Goal: Information Seeking & Learning: Learn about a topic

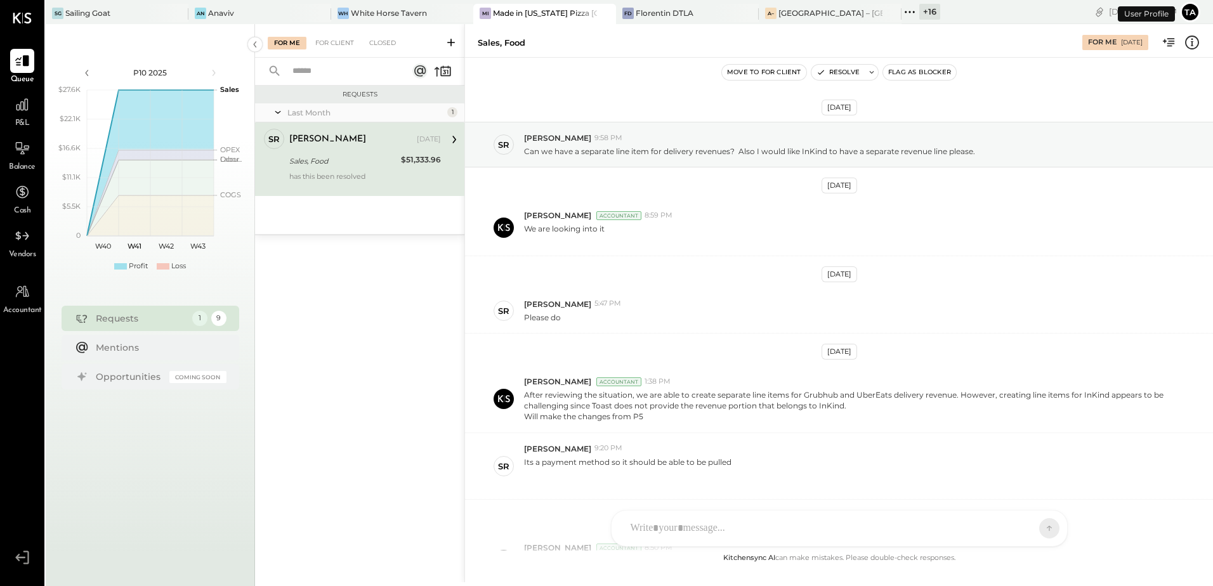
scroll to position [221, 0]
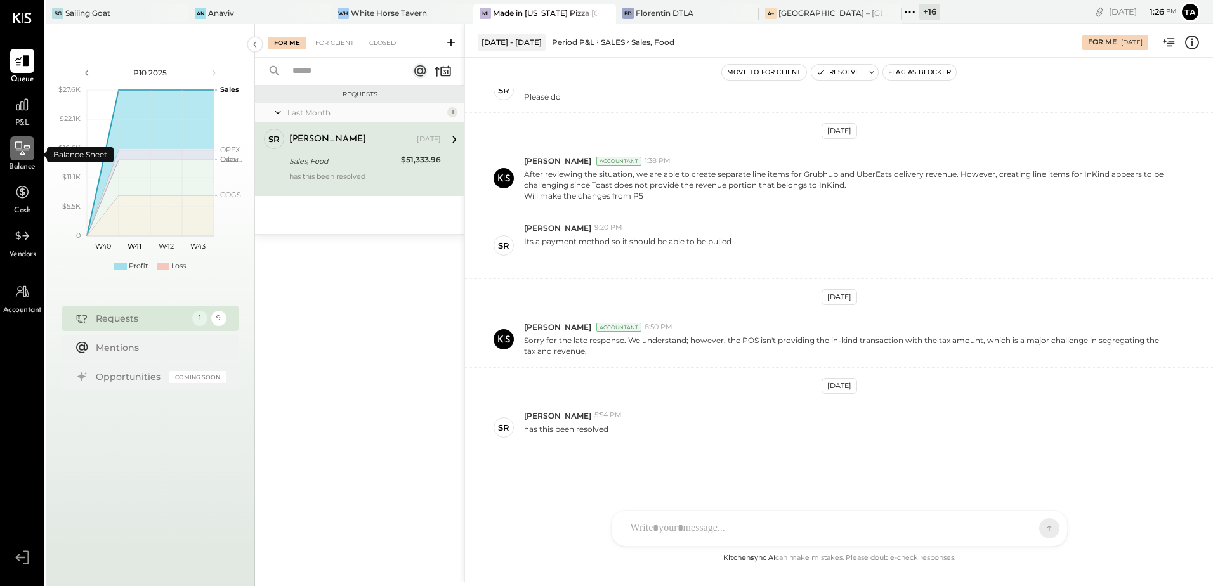
click at [25, 152] on icon at bounding box center [22, 148] width 16 height 16
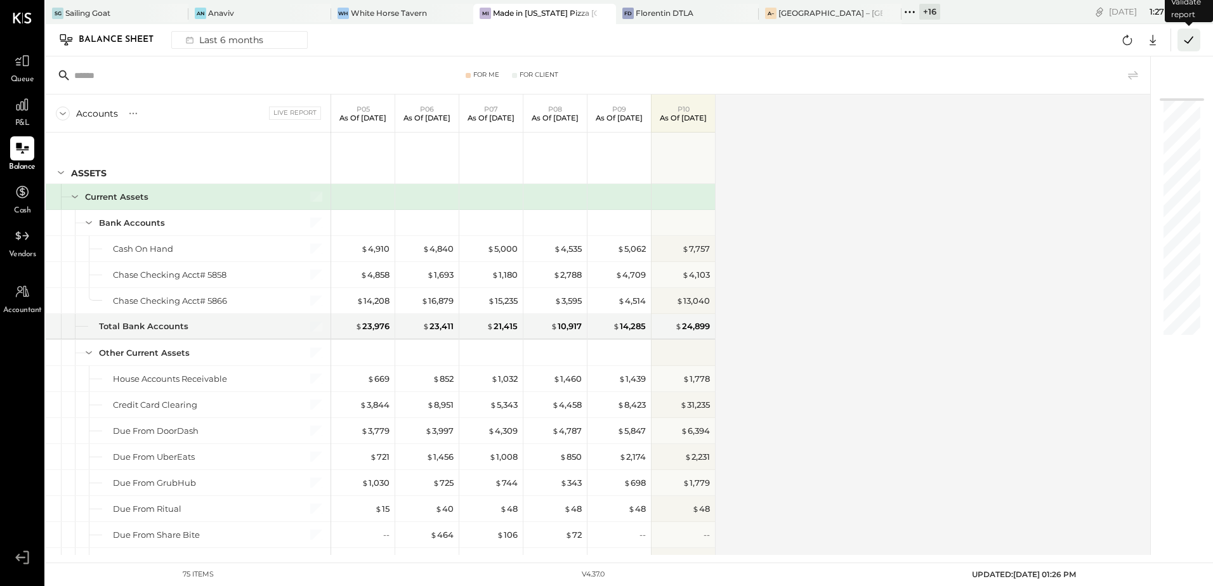
click at [1186, 45] on icon at bounding box center [1188, 40] width 16 height 16
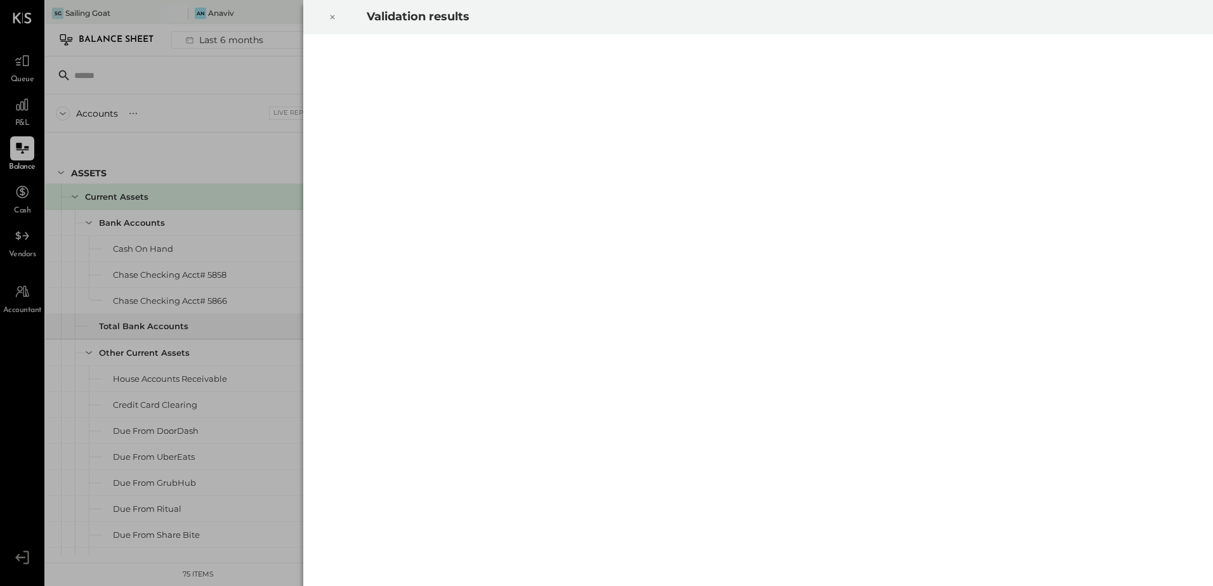
drag, startPoint x: 332, startPoint y: 16, endPoint x: 325, endPoint y: 32, distance: 17.0
click at [332, 16] on icon at bounding box center [333, 17] width 8 height 15
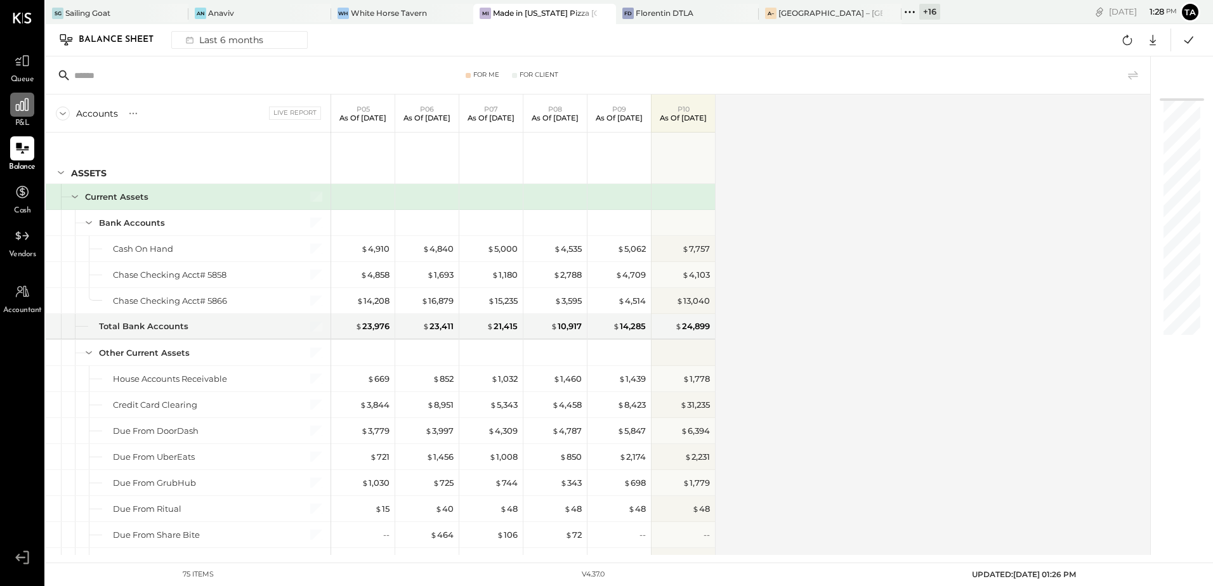
click at [20, 105] on icon at bounding box center [22, 104] width 13 height 13
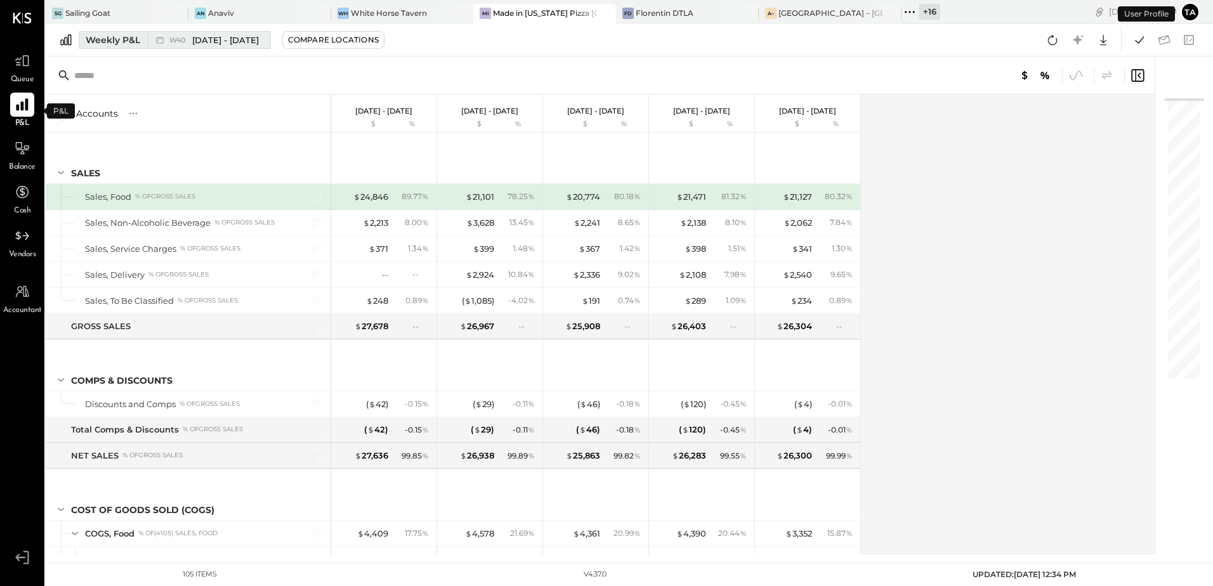
click at [186, 44] on div "W40 [DATE] - [DATE]" at bounding box center [213, 40] width 89 height 12
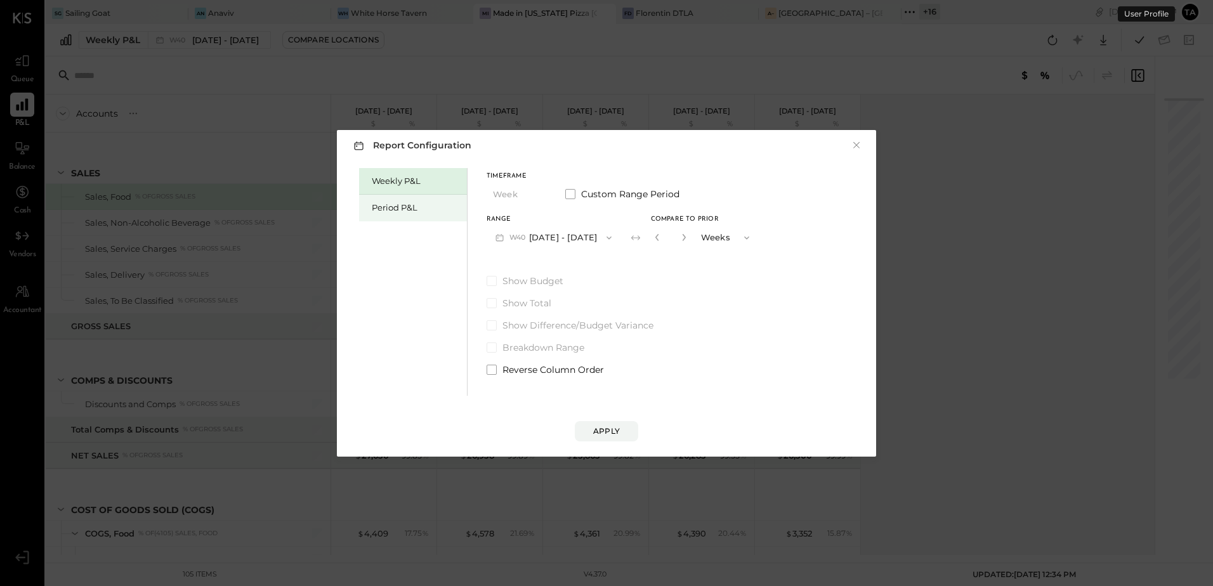
click at [418, 210] on div "Period P&L" at bounding box center [416, 208] width 89 height 12
click at [526, 239] on button "P10 [DATE] - [DATE]" at bounding box center [552, 237] width 130 height 23
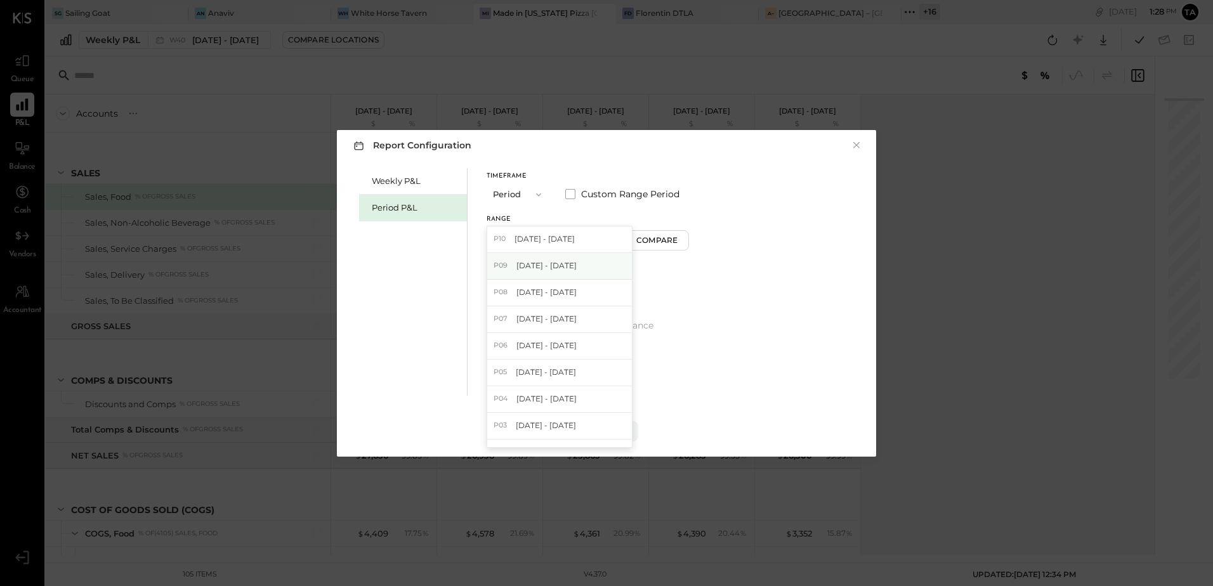
click at [533, 270] on span "[DATE] - [DATE]" at bounding box center [546, 265] width 60 height 11
click at [670, 242] on div "Compare" at bounding box center [658, 240] width 41 height 11
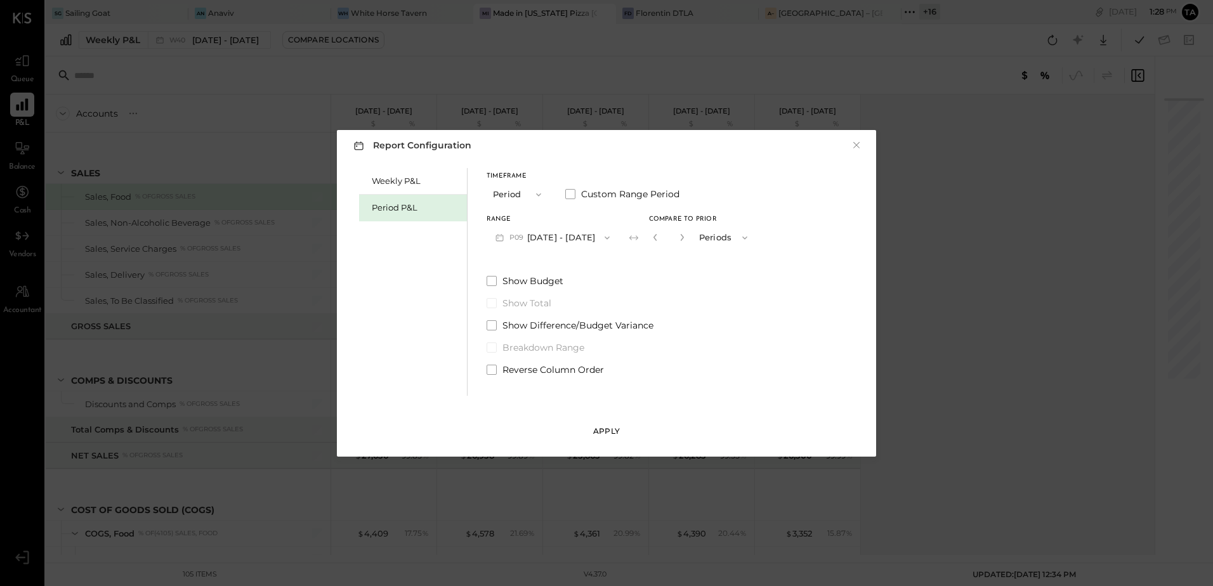
click at [601, 433] on div "Apply" at bounding box center [606, 431] width 27 height 11
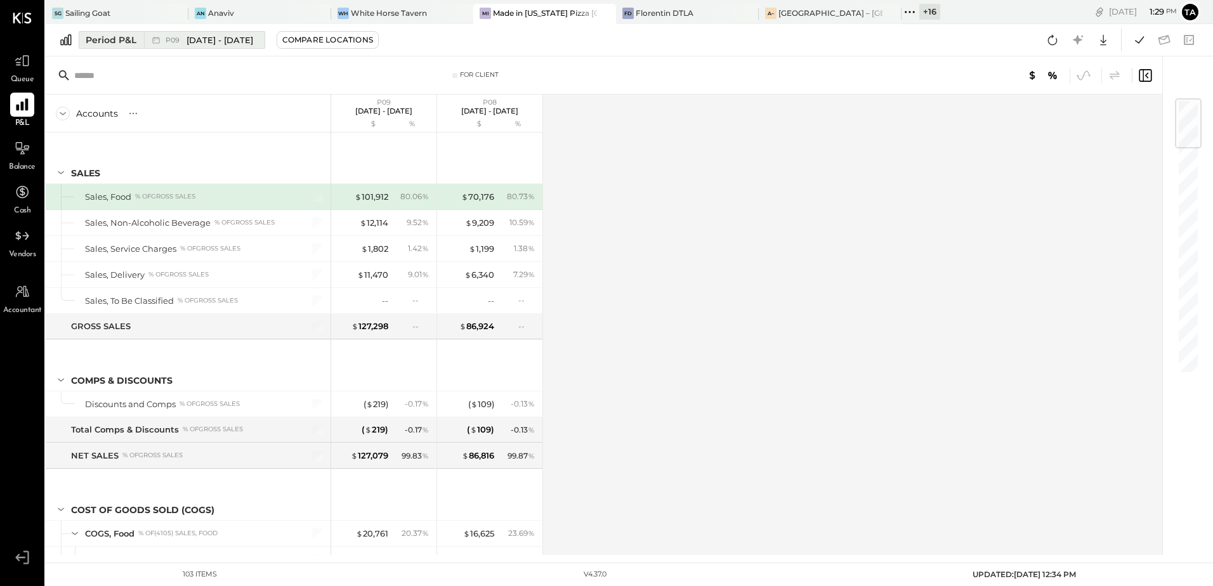
click at [202, 46] on div "P09 [DATE] - [DATE]" at bounding box center [201, 40] width 114 height 16
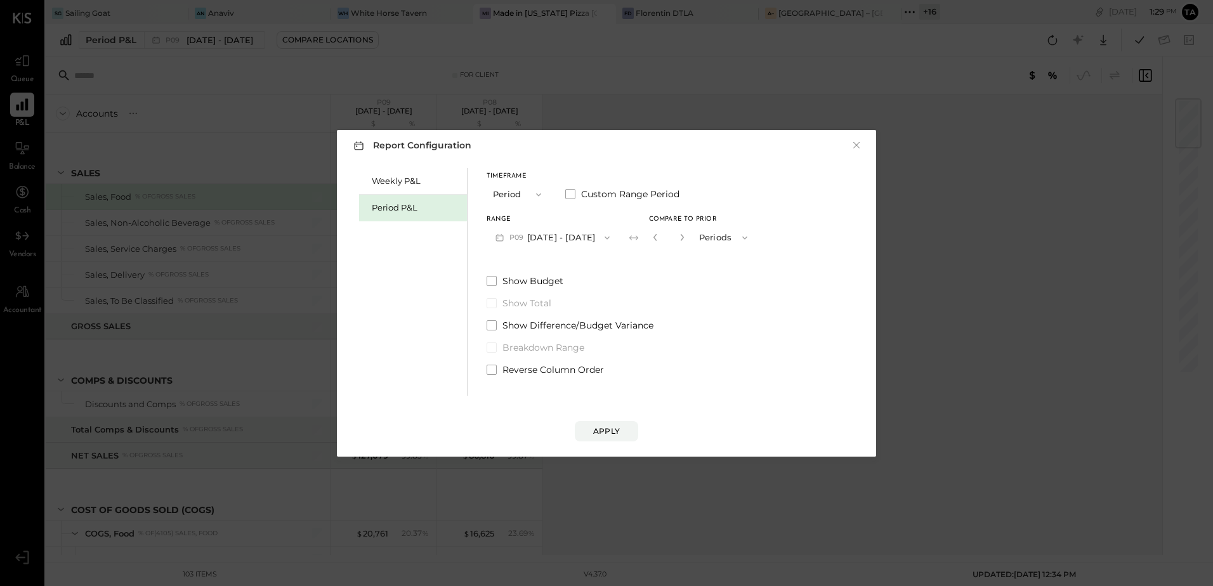
click at [660, 242] on button "button" at bounding box center [655, 237] width 10 height 14
click at [617, 428] on div "Apply" at bounding box center [606, 431] width 27 height 11
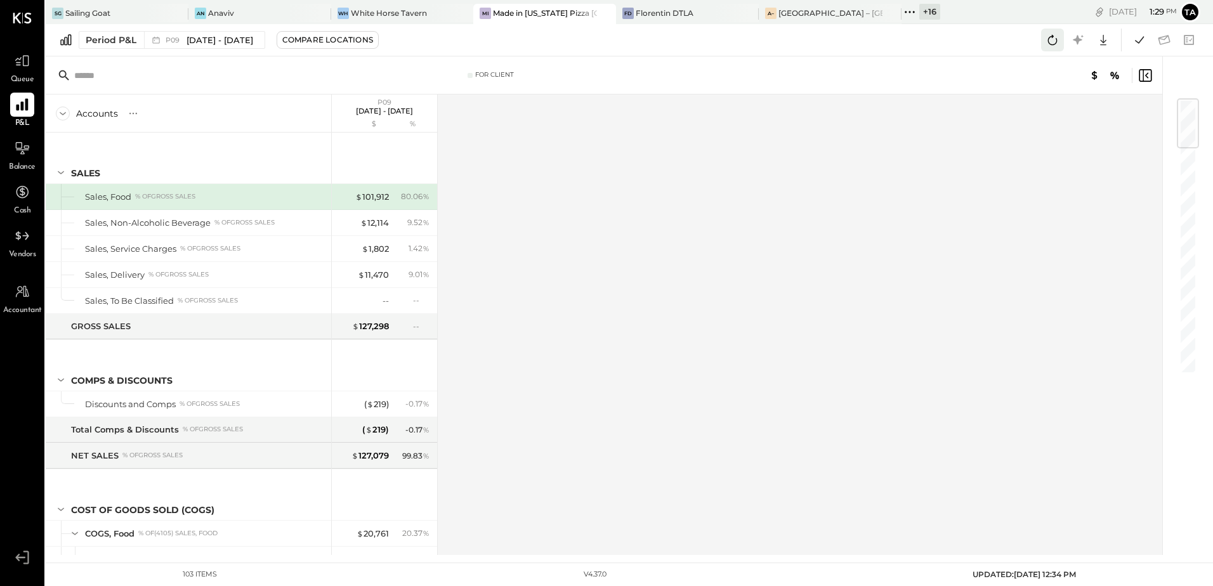
click at [1051, 43] on icon at bounding box center [1052, 40] width 16 height 16
click at [1142, 45] on icon at bounding box center [1139, 40] width 16 height 16
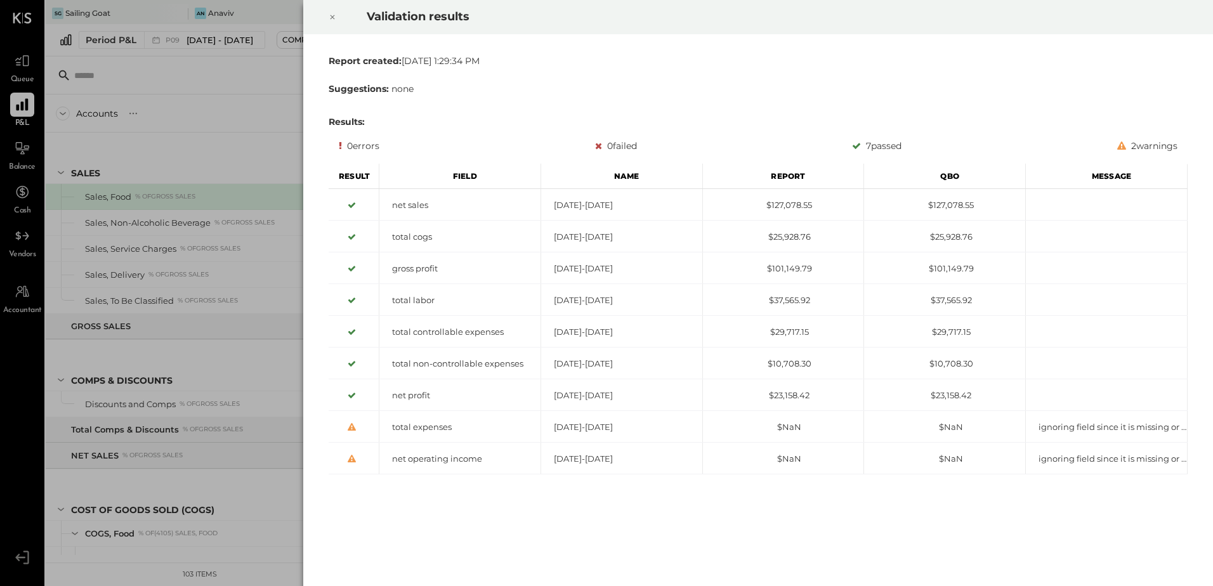
click at [330, 19] on icon at bounding box center [332, 17] width 4 height 4
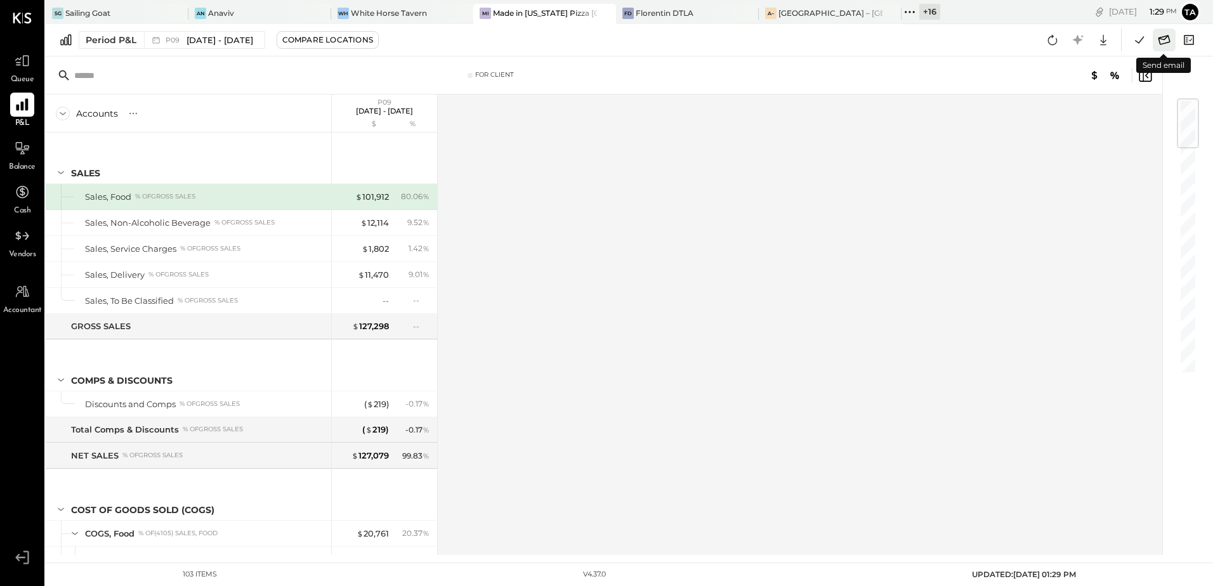
click at [1166, 42] on icon at bounding box center [1164, 40] width 16 height 16
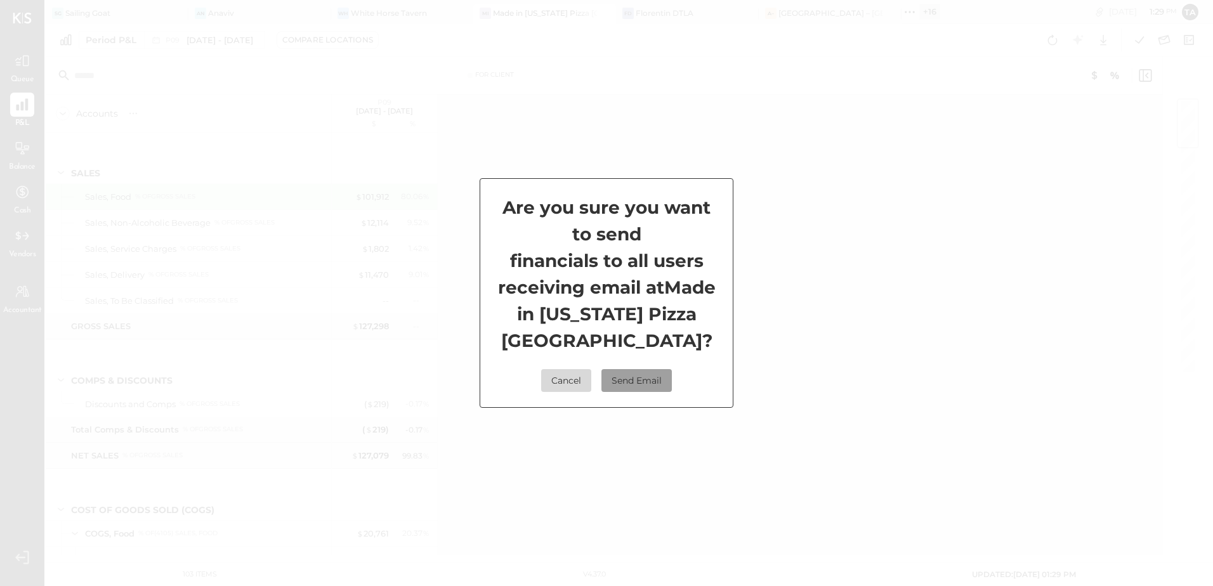
click at [627, 381] on button "Send Email" at bounding box center [636, 380] width 70 height 23
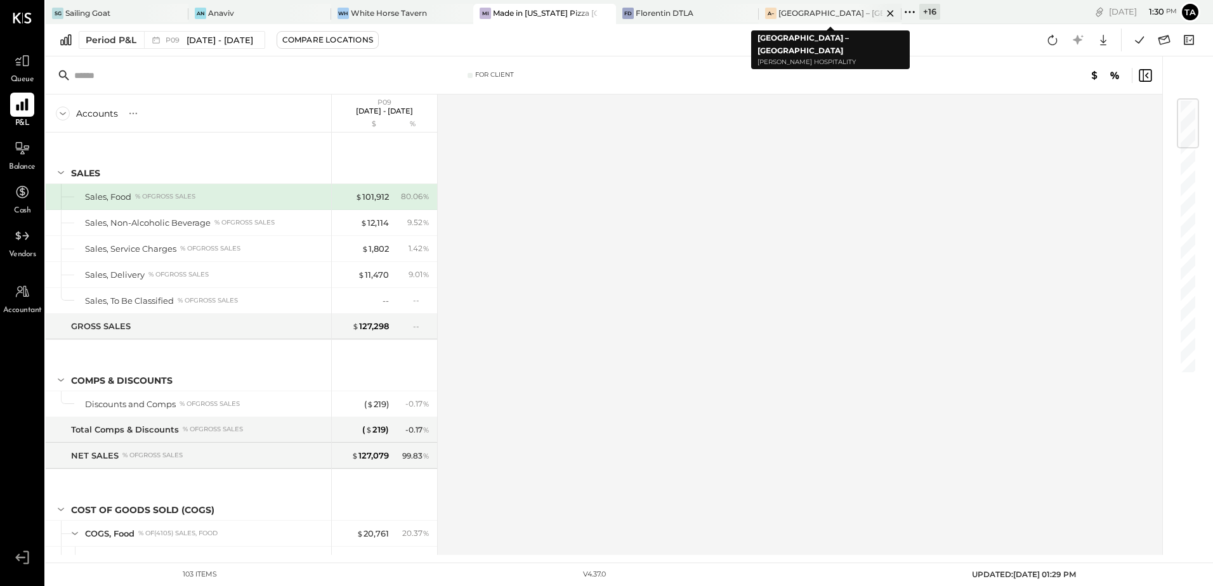
click at [820, 11] on div "[GEOGRAPHIC_DATA] – [GEOGRAPHIC_DATA]" at bounding box center [830, 13] width 104 height 11
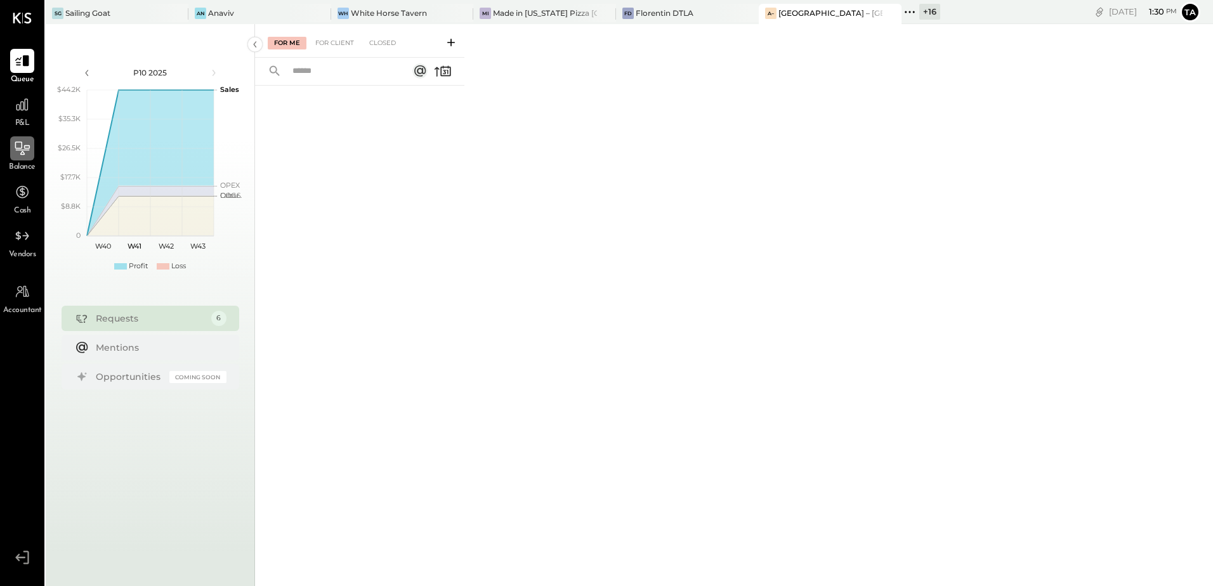
click at [16, 152] on icon at bounding box center [22, 148] width 16 height 16
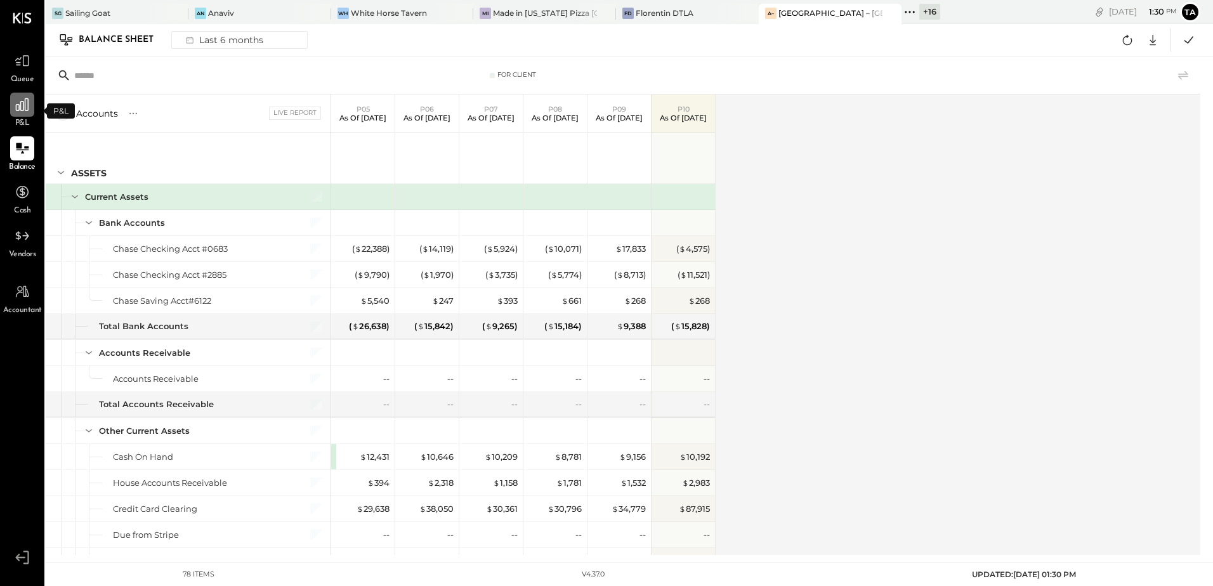
click at [17, 108] on icon at bounding box center [22, 104] width 16 height 16
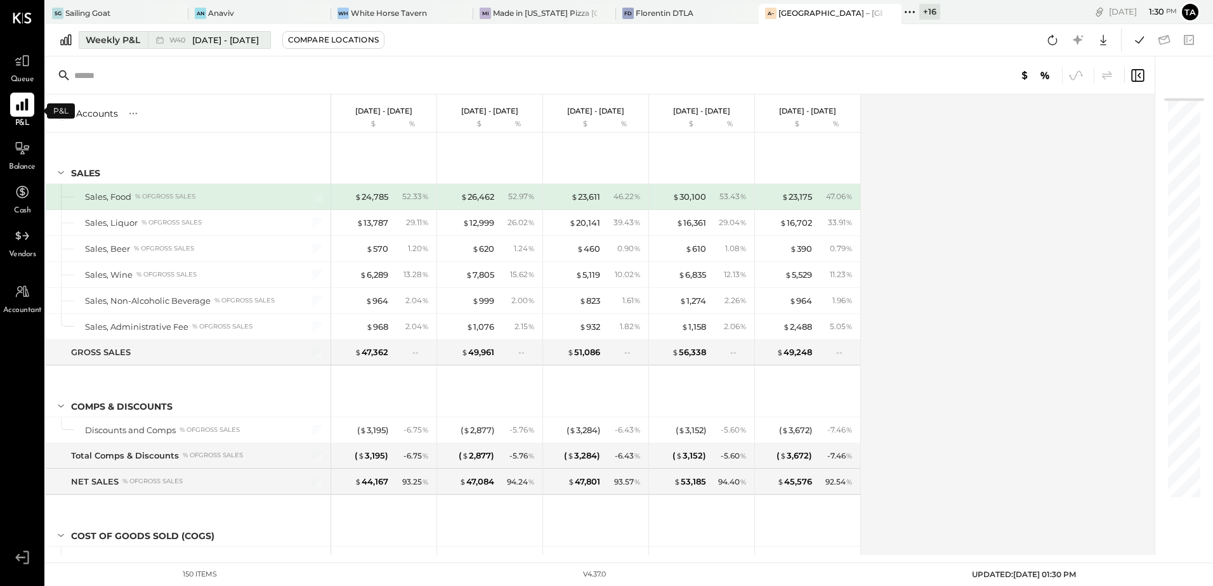
click at [215, 42] on span "[DATE] - [DATE]" at bounding box center [225, 40] width 67 height 12
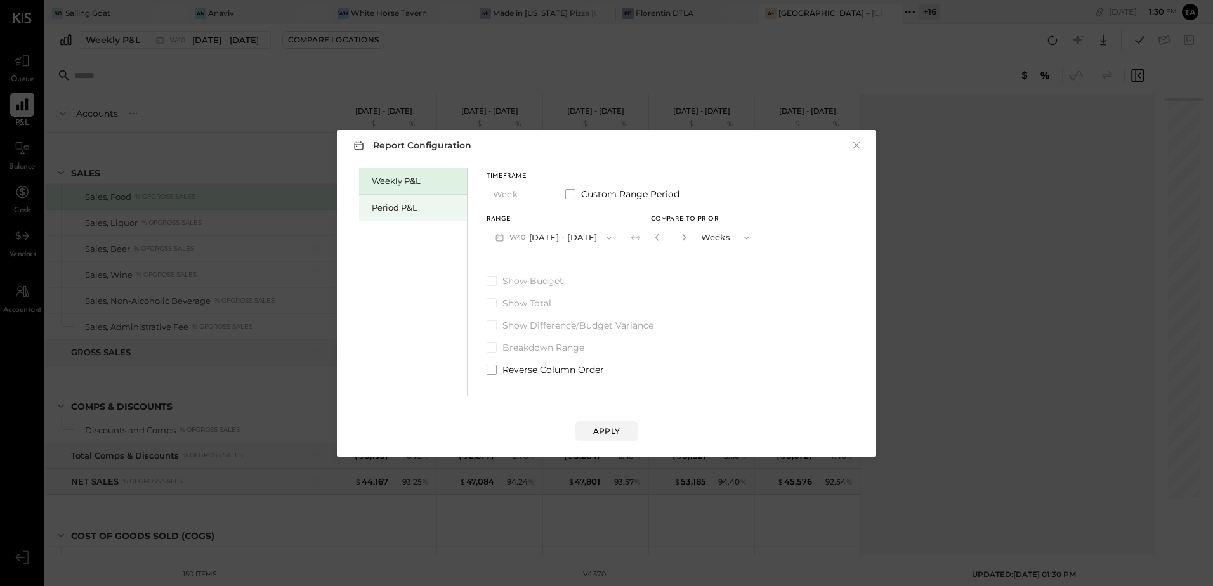
click at [396, 208] on div "Period P&L" at bounding box center [416, 208] width 89 height 12
click at [541, 236] on button "P10 [DATE] - [DATE]" at bounding box center [552, 237] width 130 height 23
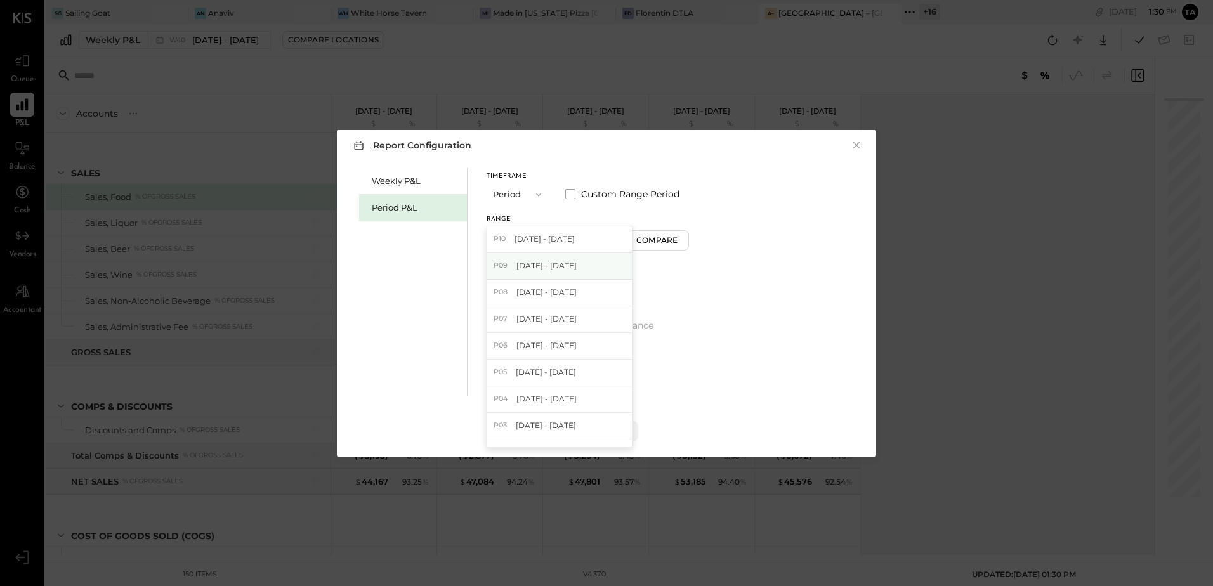
click at [532, 271] on div "P09 [DATE] - [DATE]" at bounding box center [559, 266] width 145 height 27
click at [603, 431] on div "Apply" at bounding box center [606, 431] width 27 height 11
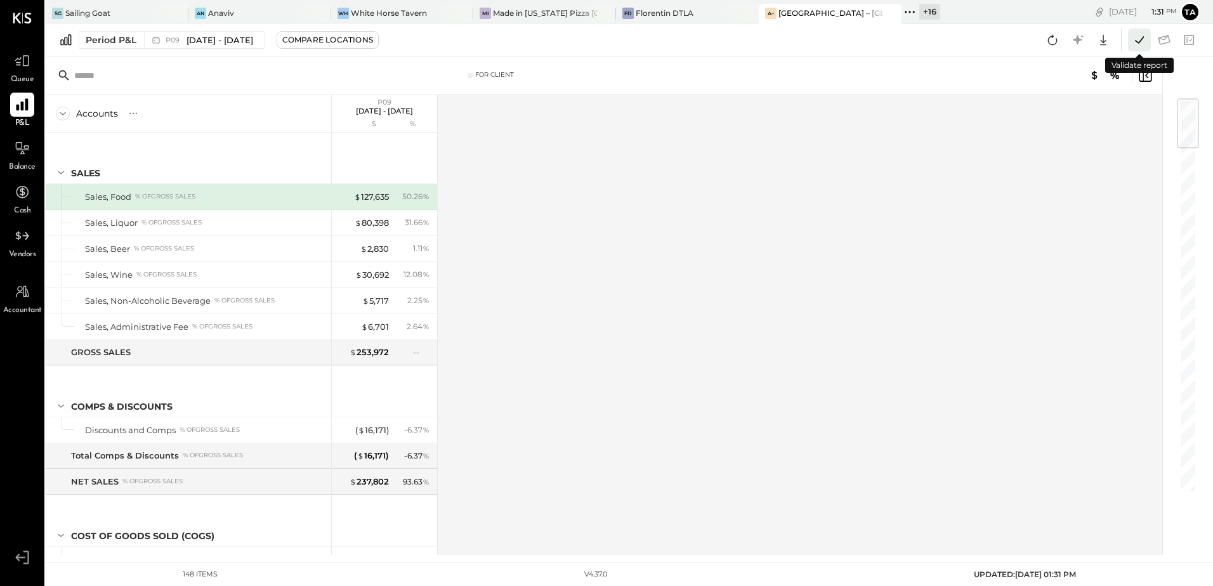
click at [1136, 37] on icon at bounding box center [1139, 40] width 16 height 16
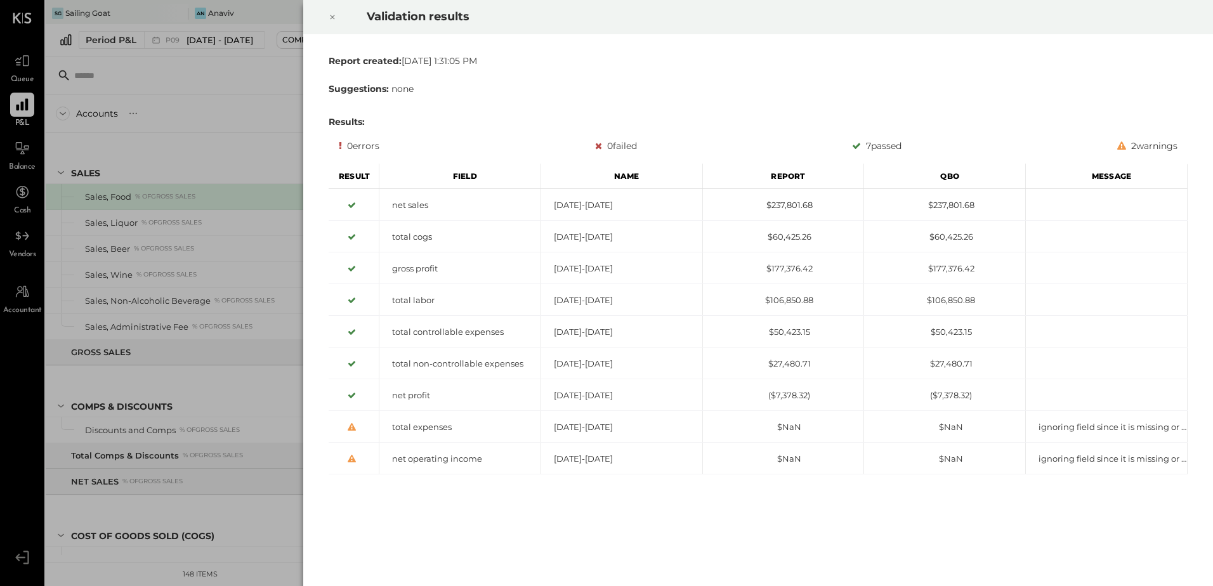
click at [334, 17] on icon at bounding box center [333, 17] width 8 height 15
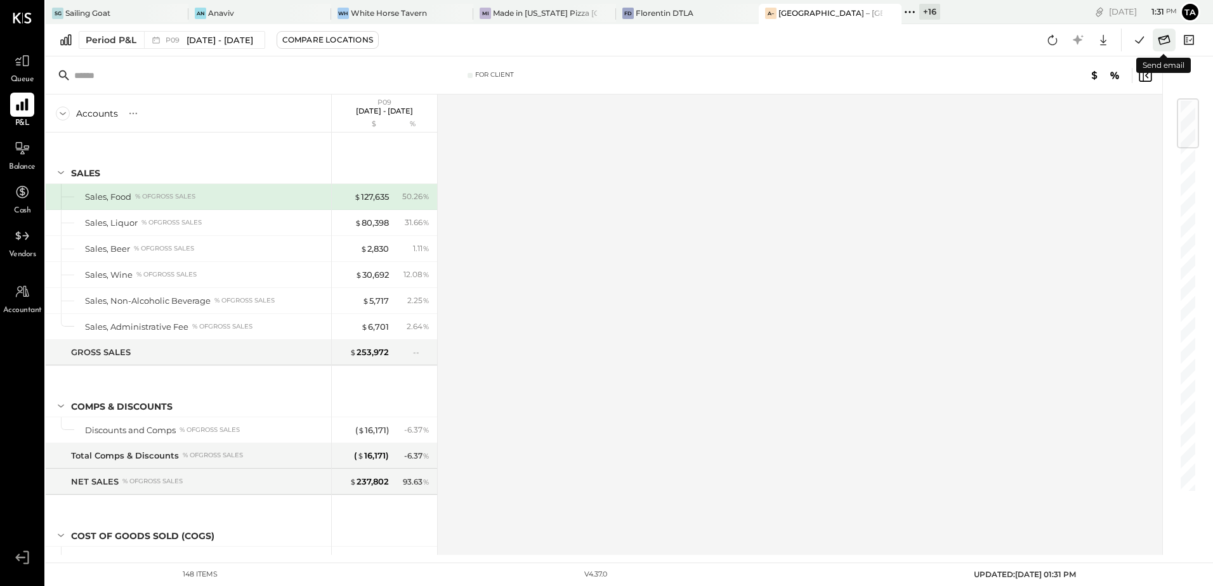
click at [1162, 39] on icon at bounding box center [1164, 40] width 16 height 16
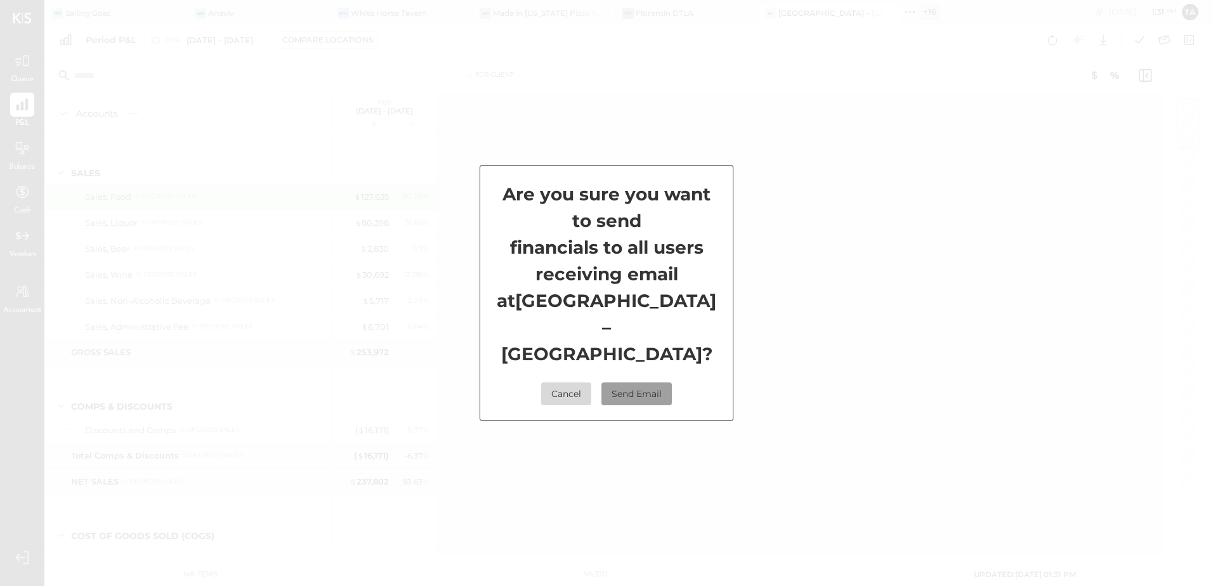
click at [629, 382] on button "Send Email" at bounding box center [636, 393] width 70 height 23
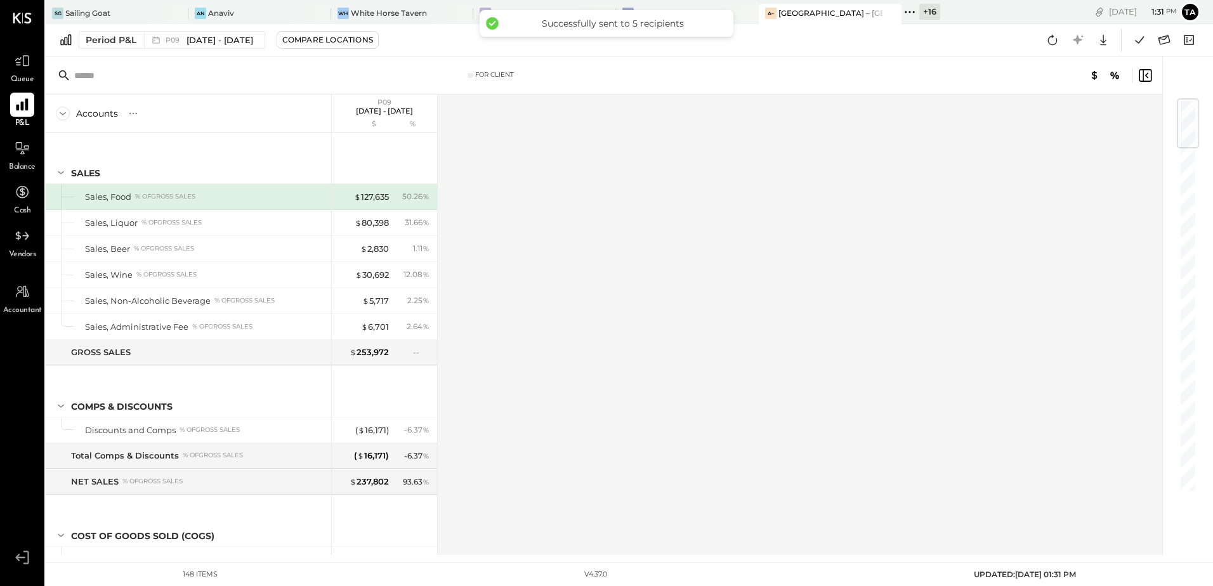
click at [873, 363] on div "Accounts S % GL P09 [DATE] - [DATE] $ % SALES Sales, Food % of GROSS SALES Sale…" at bounding box center [605, 325] width 1118 height 460
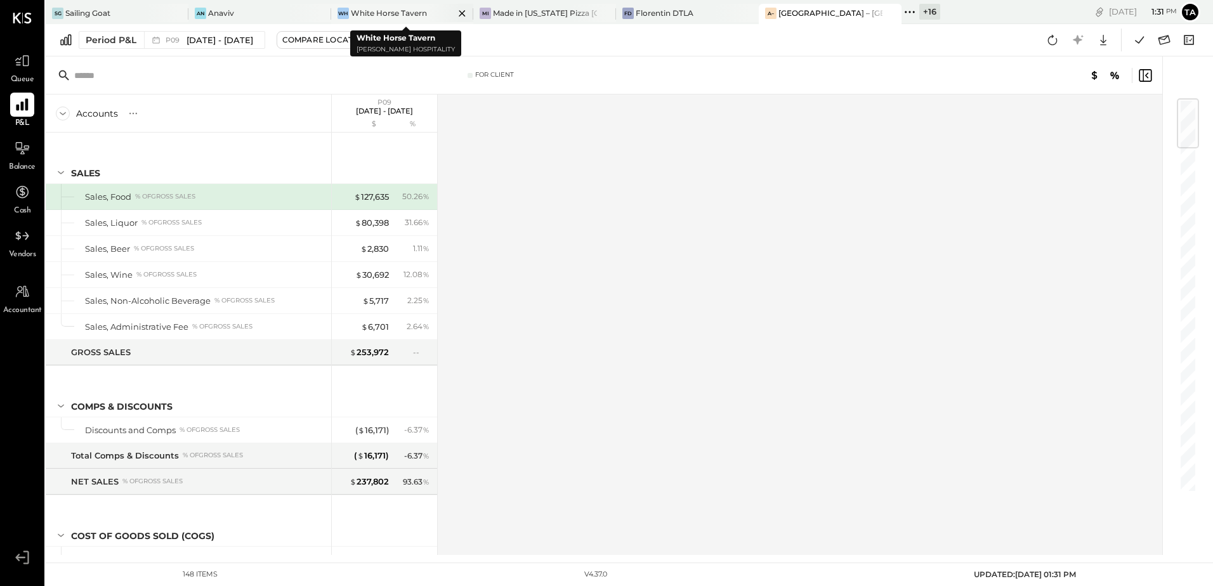
click at [376, 13] on div "White Horse Tavern" at bounding box center [389, 13] width 76 height 11
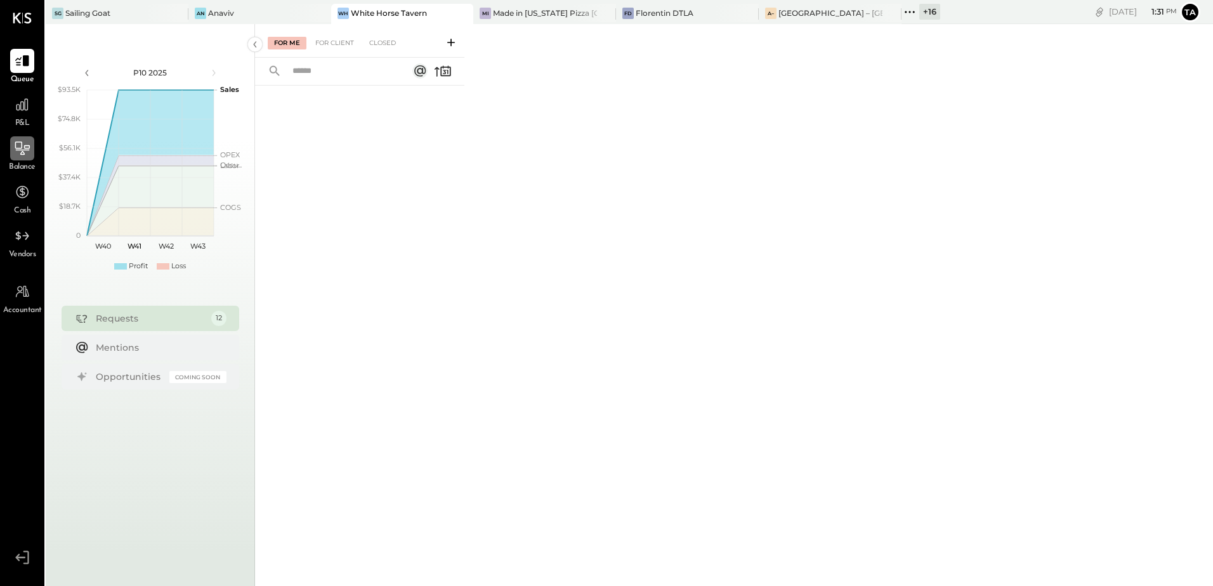
click at [25, 153] on icon at bounding box center [22, 148] width 16 height 16
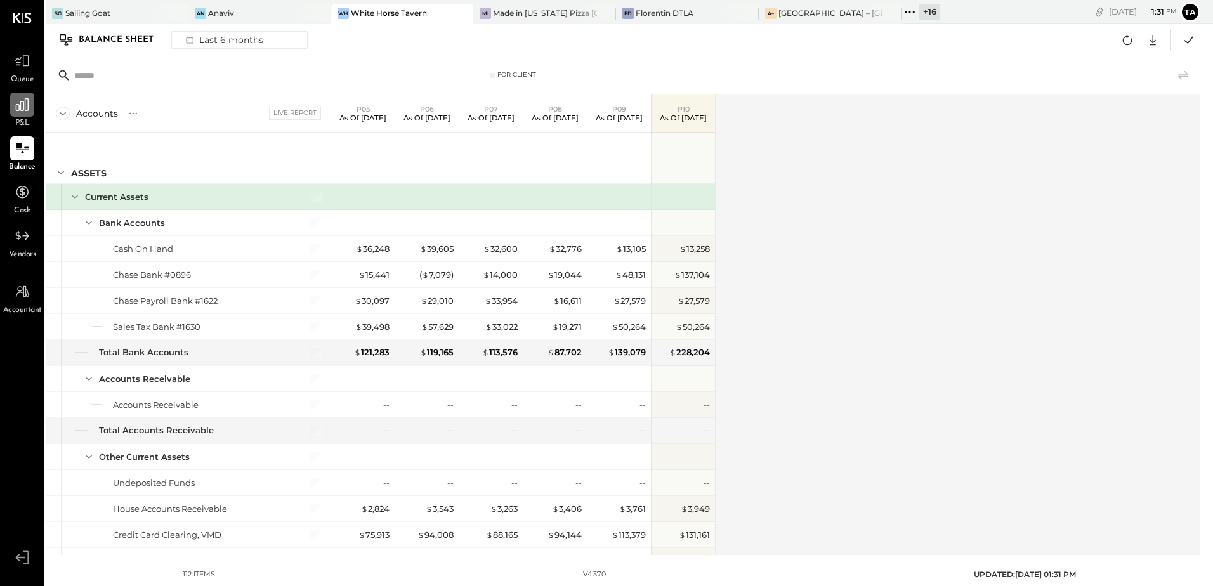
click at [17, 109] on icon at bounding box center [22, 104] width 16 height 16
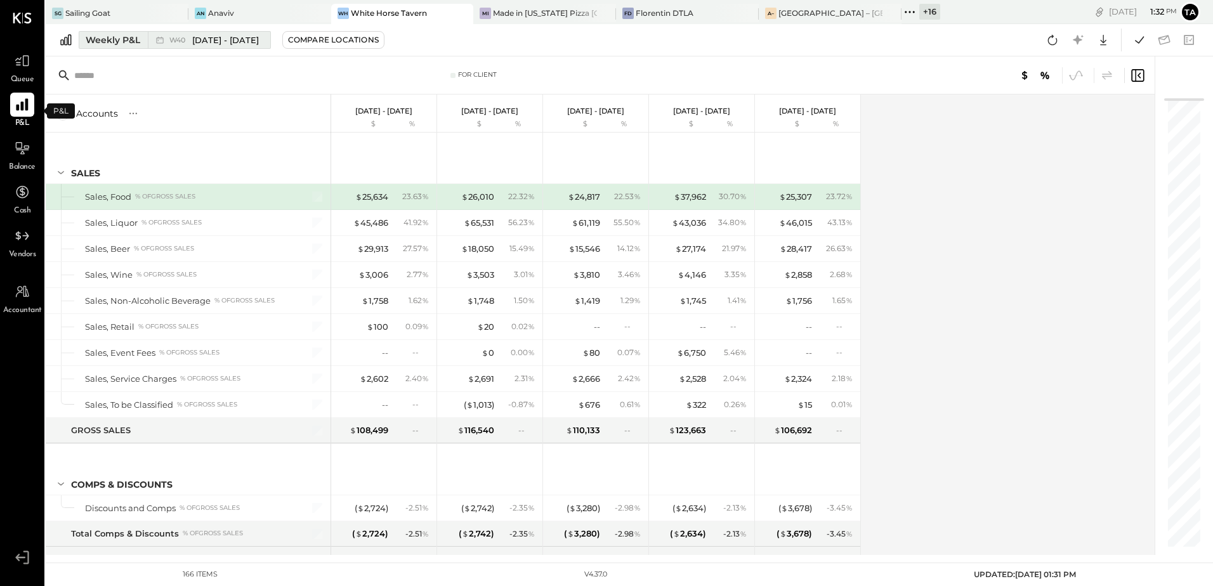
click at [228, 41] on span "[DATE] - [DATE]" at bounding box center [225, 40] width 67 height 12
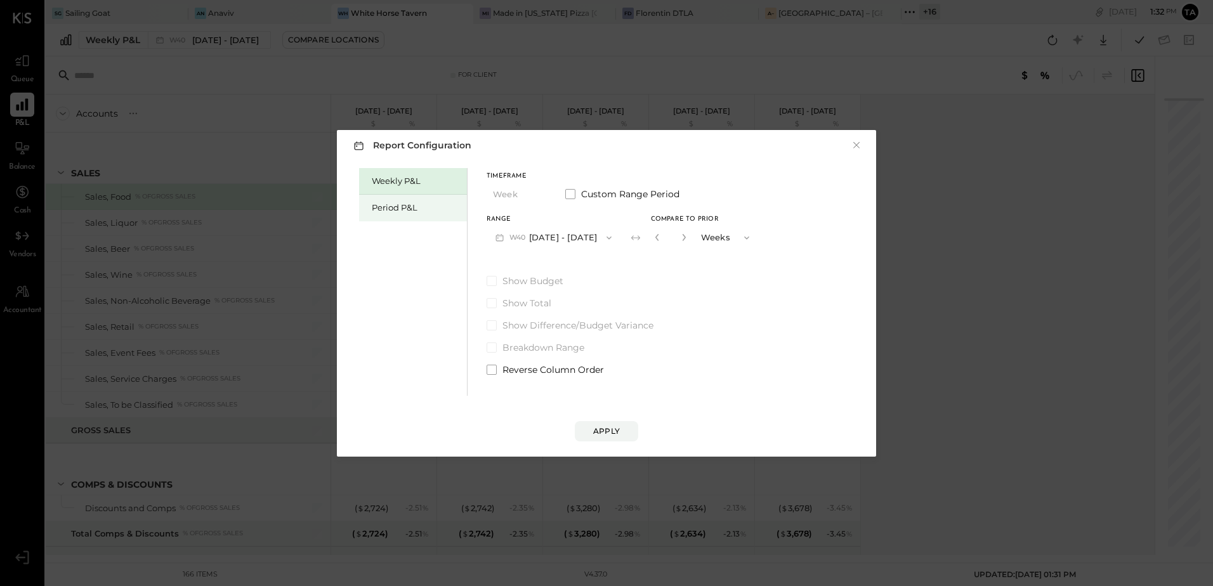
click at [389, 210] on div "Period P&L" at bounding box center [416, 208] width 89 height 12
click at [564, 239] on button "P10 [DATE] - [DATE]" at bounding box center [552, 237] width 130 height 23
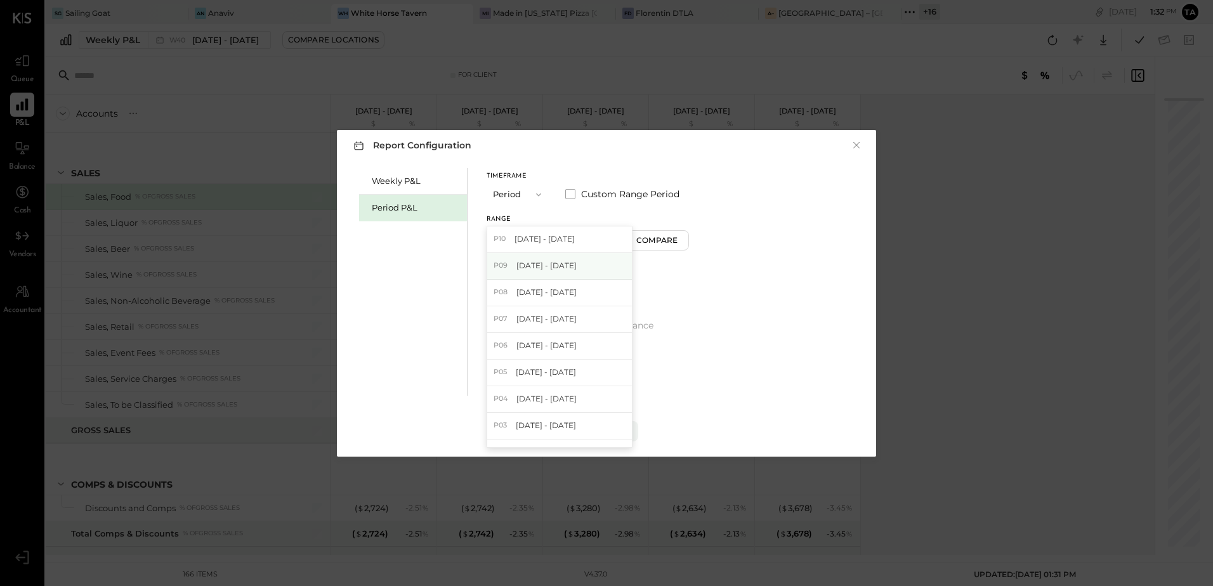
click at [543, 262] on span "[DATE] - [DATE]" at bounding box center [546, 265] width 60 height 11
click at [611, 431] on div "Apply" at bounding box center [606, 431] width 27 height 11
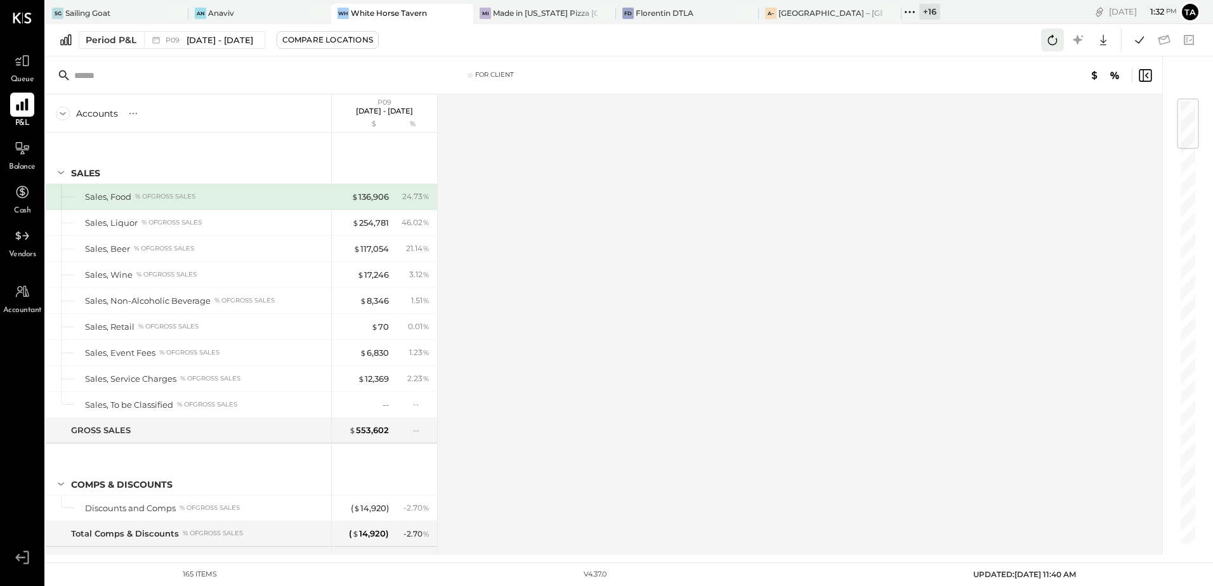
click at [1054, 37] on icon at bounding box center [1052, 40] width 16 height 16
click at [1137, 41] on icon at bounding box center [1139, 39] width 9 height 7
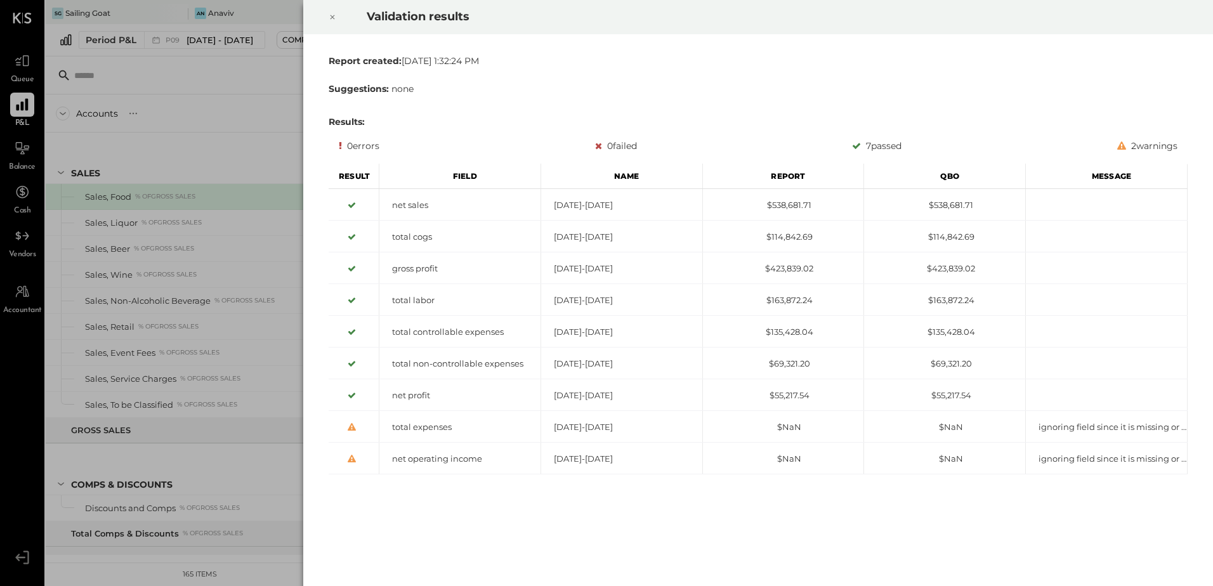
click at [330, 19] on icon at bounding box center [332, 17] width 4 height 4
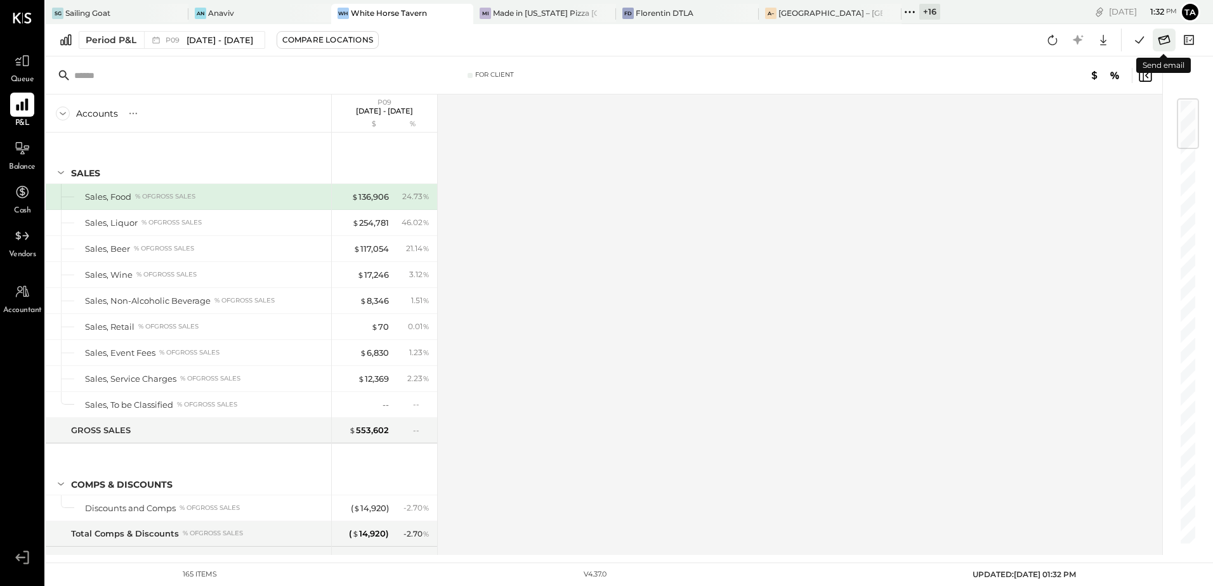
click at [1163, 42] on icon at bounding box center [1164, 40] width 16 height 16
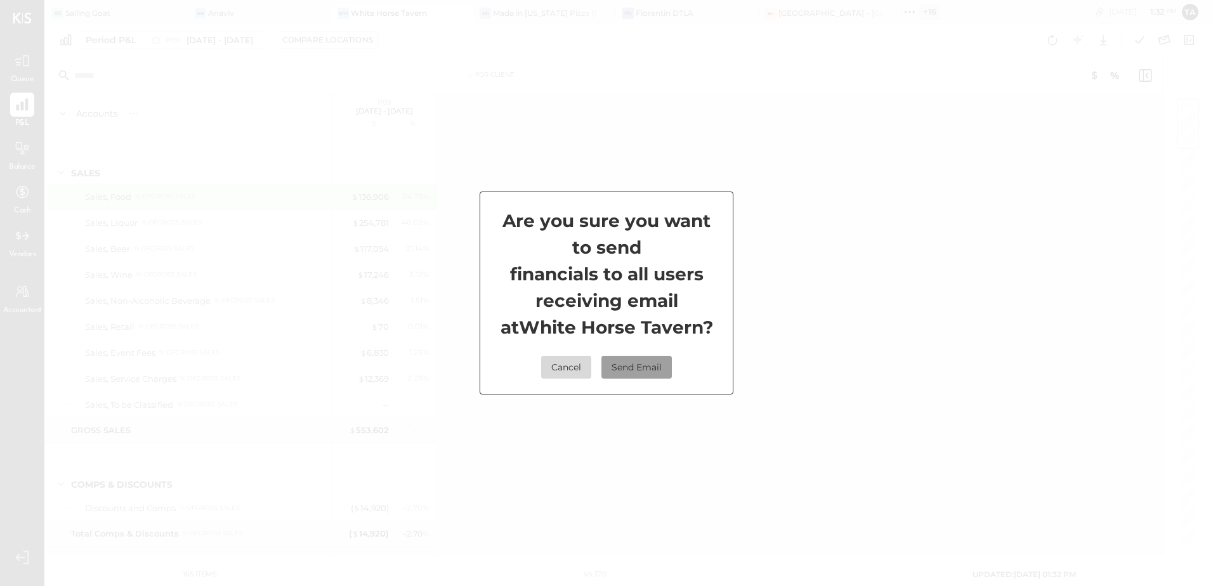
click at [638, 363] on button "Send Email" at bounding box center [636, 367] width 70 height 23
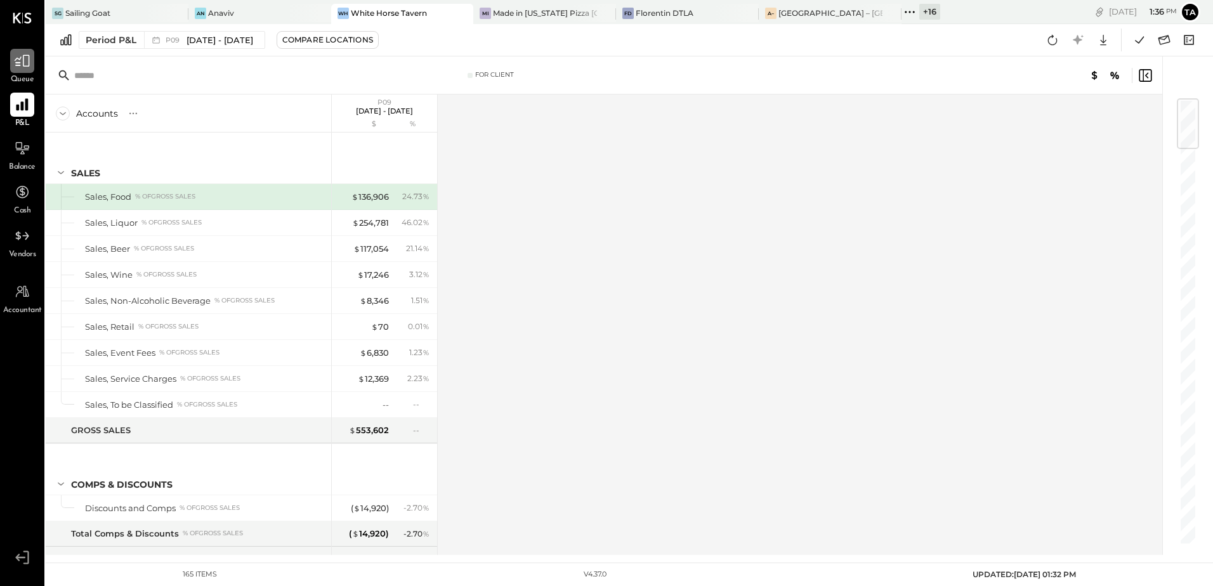
click at [27, 67] on icon at bounding box center [22, 61] width 15 height 12
